Goal: Transaction & Acquisition: Download file/media

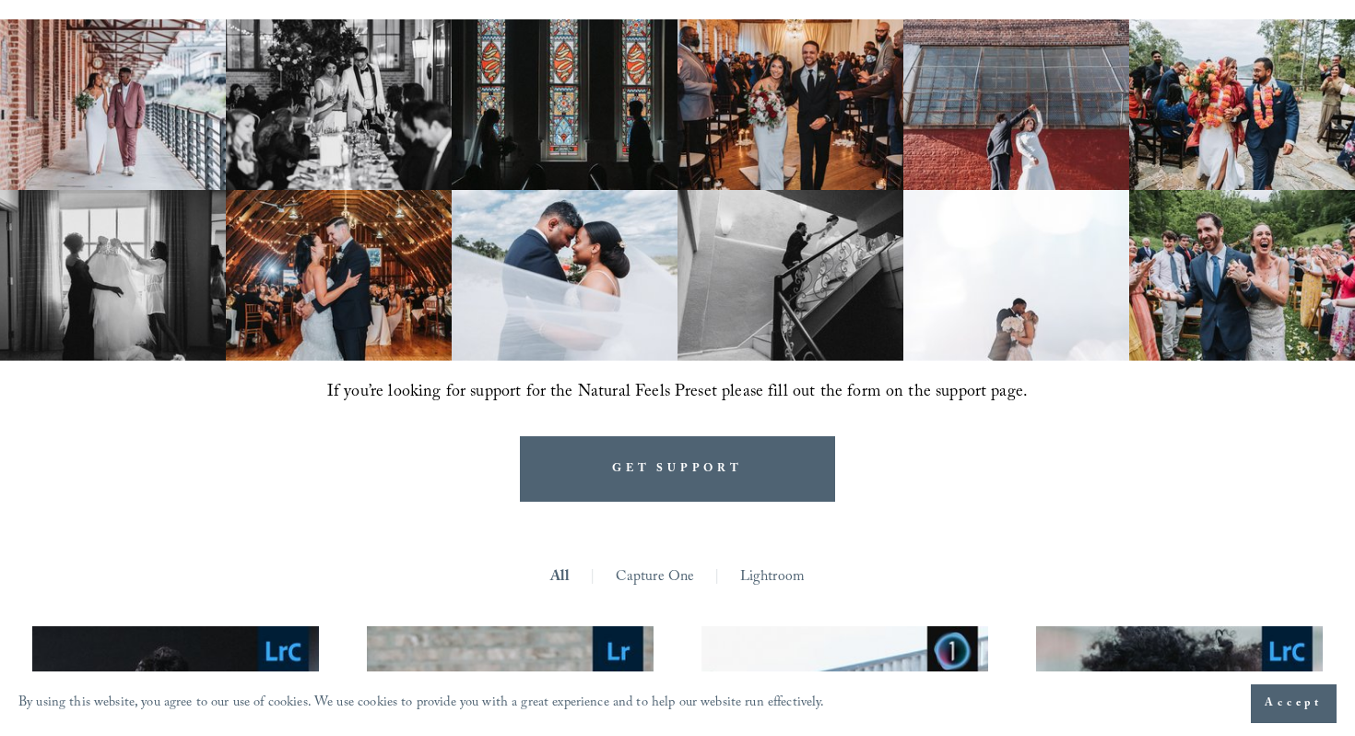
scroll to position [996, 0]
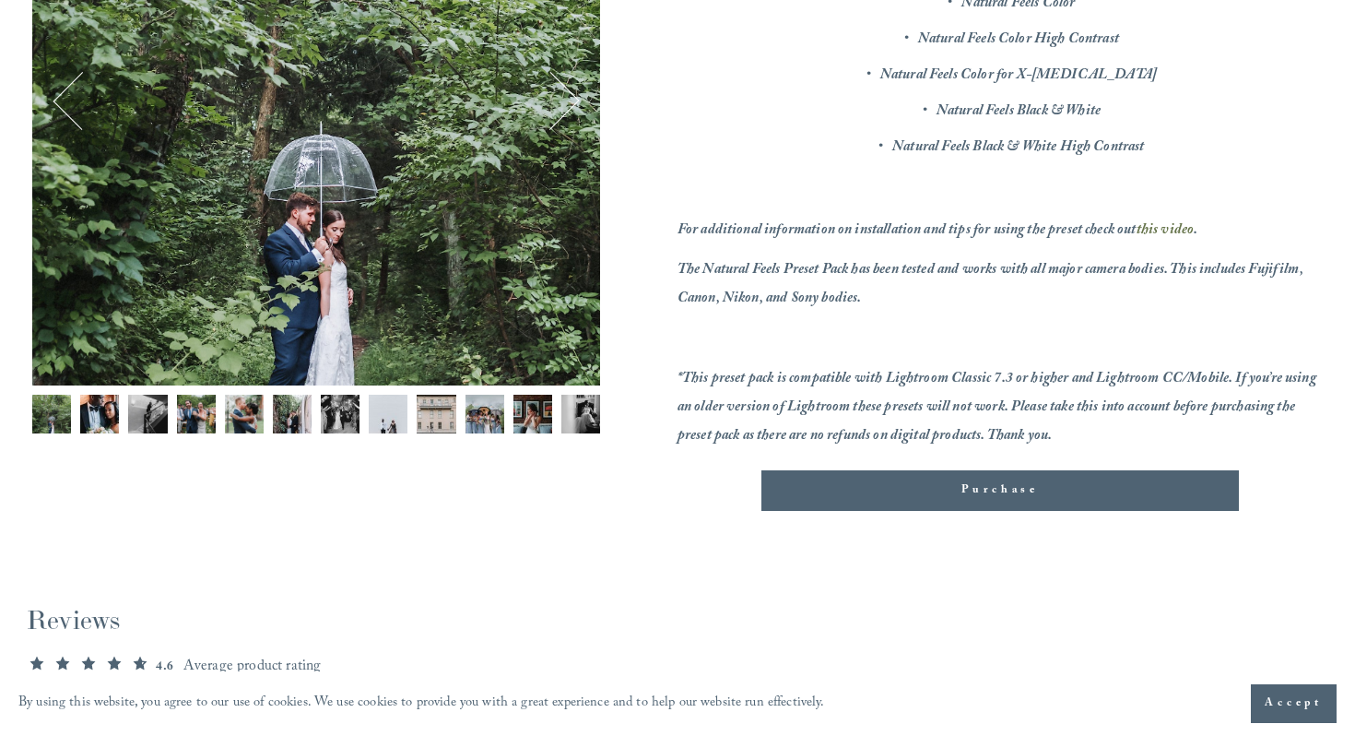
scroll to position [477, 0]
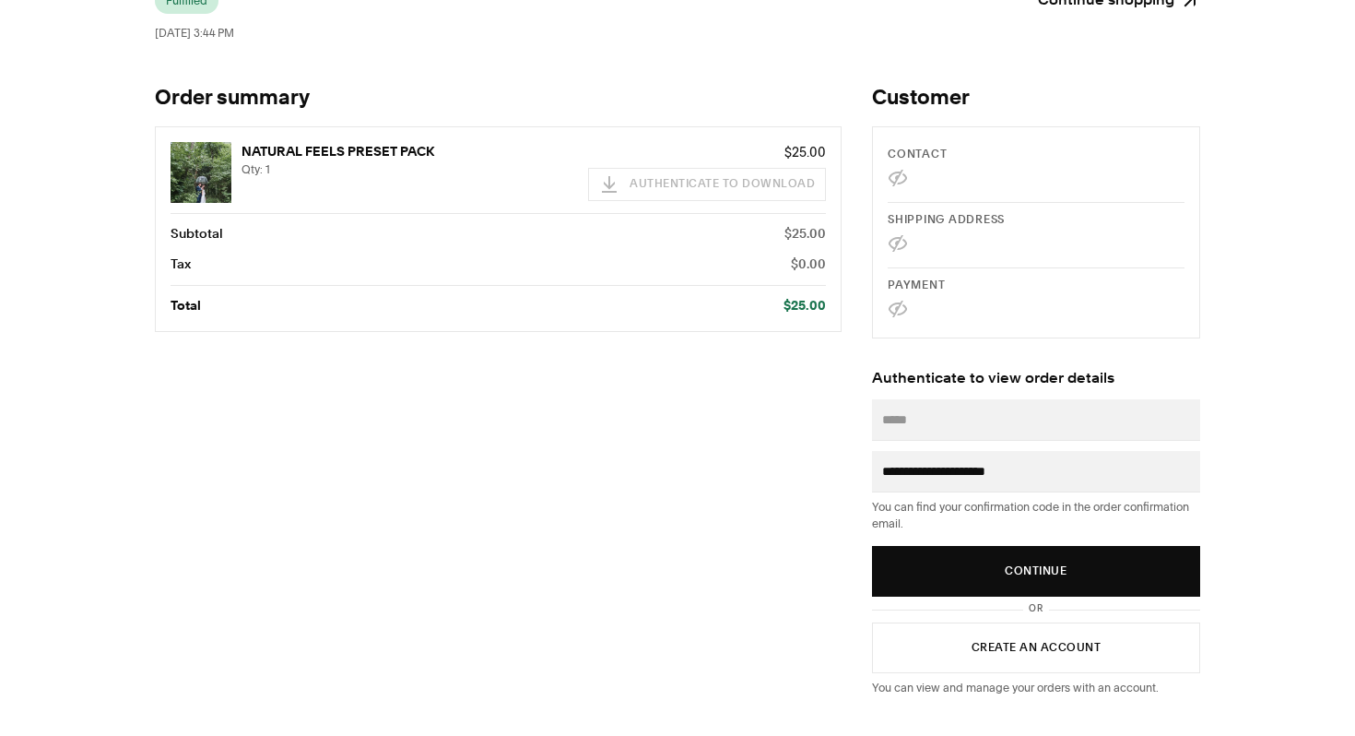
scroll to position [61, 0]
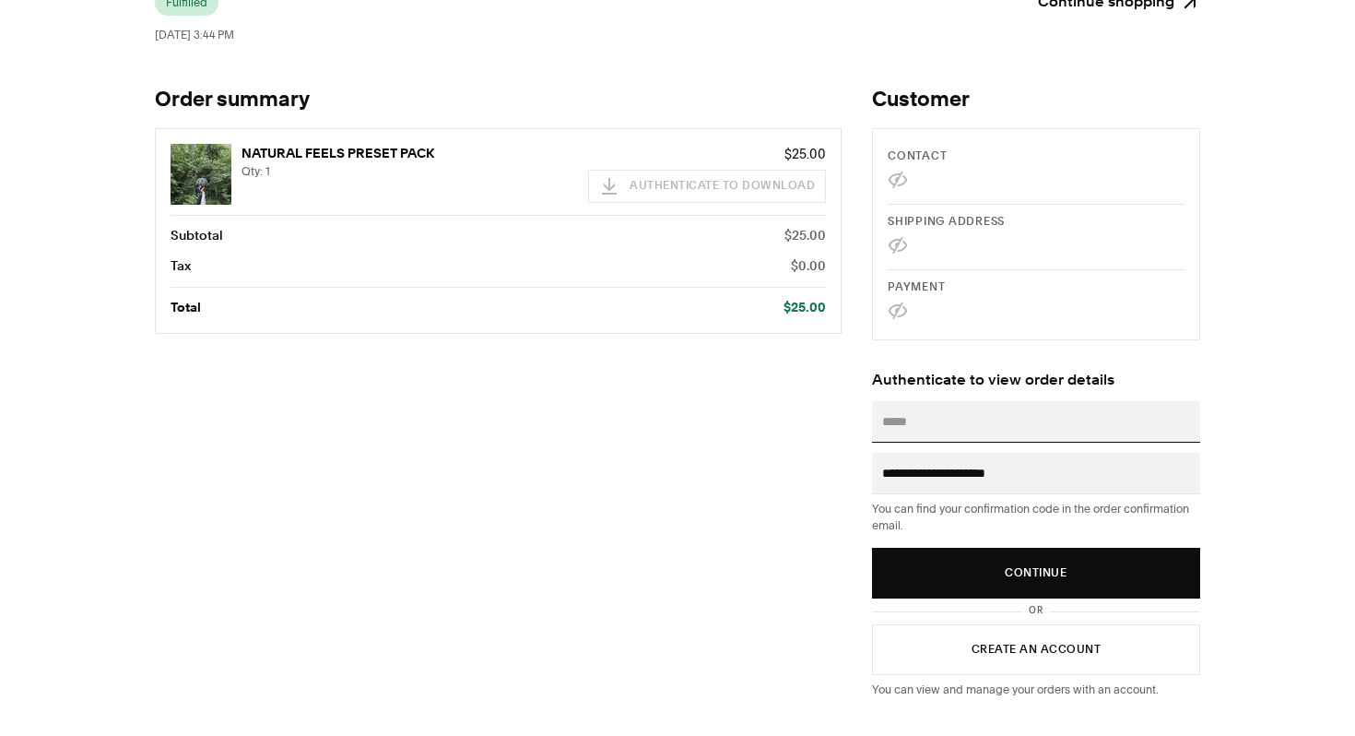
click at [933, 424] on input "Email" at bounding box center [1036, 421] width 308 height 20
type input "**********"
click at [872, 548] on button "Continue" at bounding box center [1036, 573] width 328 height 51
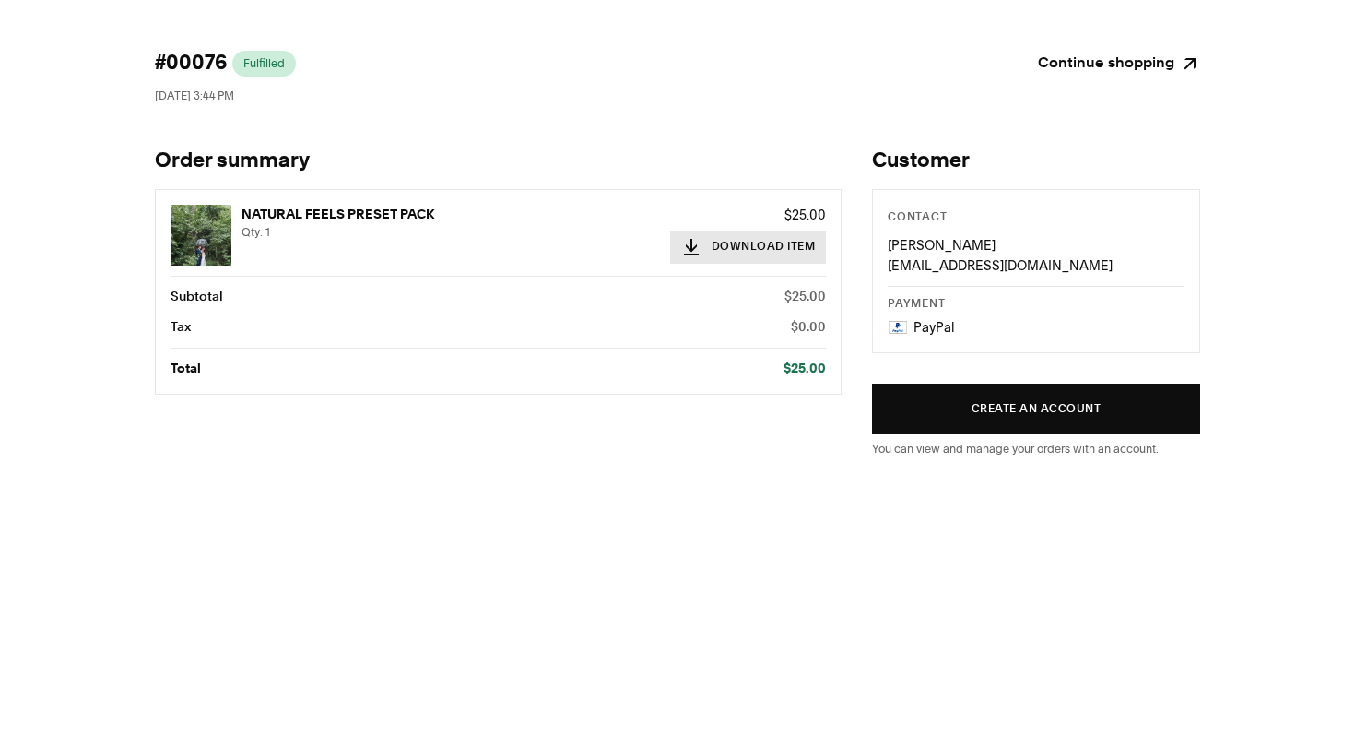
click at [723, 249] on button "Download Item" at bounding box center [748, 246] width 157 height 33
